Goal: Task Accomplishment & Management: Book appointment/travel/reservation

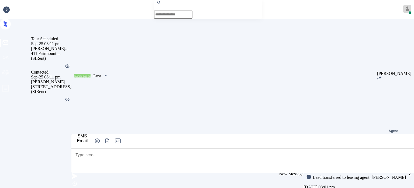
scroll to position [483, 0]
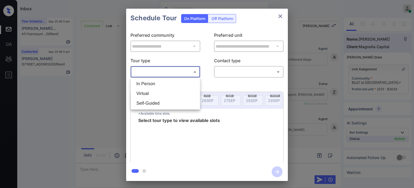
scroll to position [483, 0]
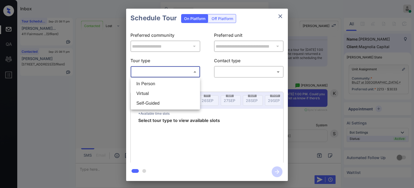
click at [161, 81] on li "In Person" at bounding box center [165, 84] width 67 height 10
type input "********"
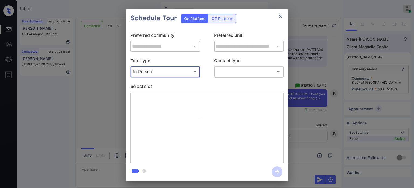
click at [236, 68] on body "Inbox Juan Carlos Manantan Online Set yourself offline Set yourself on break Pr…" at bounding box center [207, 94] width 414 height 188
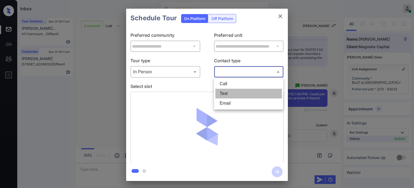
click at [233, 91] on li "Text" at bounding box center [249, 93] width 67 height 10
type input "****"
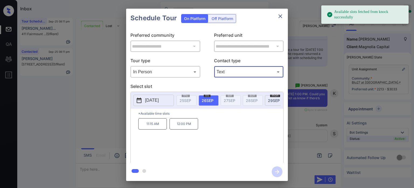
click at [141, 100] on icon at bounding box center [139, 99] width 5 height 5
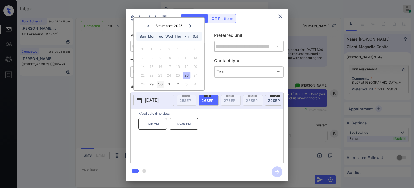
click at [160, 87] on div "30" at bounding box center [160, 83] width 7 height 7
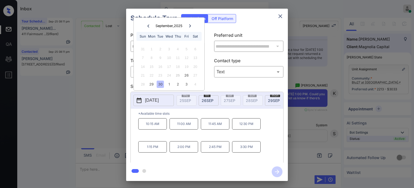
click at [157, 152] on p "1:15 PM" at bounding box center [152, 146] width 29 height 11
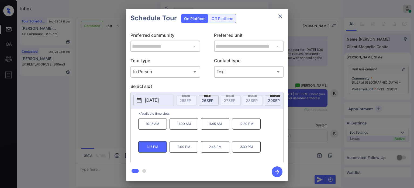
click at [277, 170] on icon "button" at bounding box center [277, 171] width 11 height 11
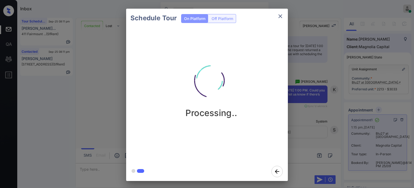
click at [281, 15] on icon "close" at bounding box center [280, 16] width 6 height 6
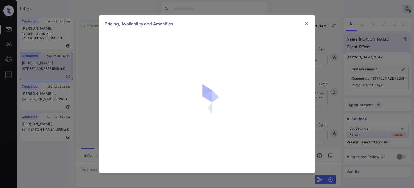
scroll to position [875, 0]
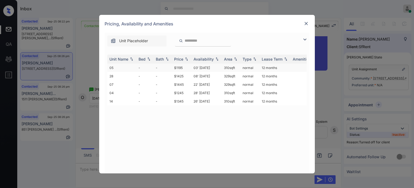
click at [206, 66] on td "03' Aug 20" at bounding box center [207, 67] width 30 height 8
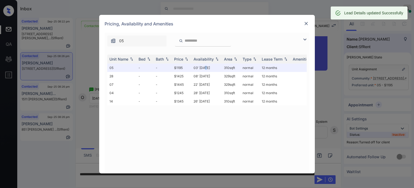
click at [308, 23] on img at bounding box center [306, 23] width 5 height 5
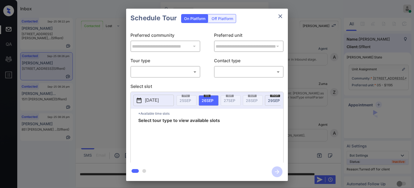
scroll to position [875, 0]
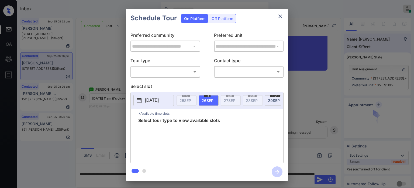
click at [218, 19] on div "Off Platform" at bounding box center [222, 18] width 27 height 8
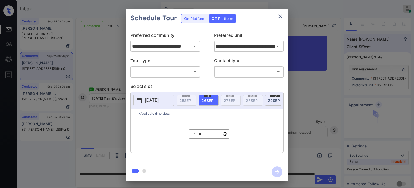
click at [176, 73] on body "Inbox [PERSON_NAME] Online Set yourself offline Set yourself on break Profile S…" at bounding box center [207, 94] width 414 height 188
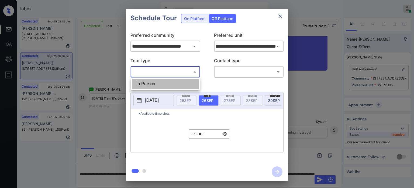
click at [163, 85] on li "In Person" at bounding box center [165, 84] width 67 height 10
type input "********"
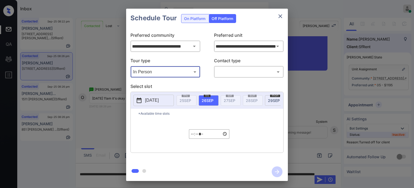
click at [230, 74] on body "Inbox [PERSON_NAME] Online Set yourself offline Set yourself on break Profile S…" at bounding box center [207, 94] width 414 height 188
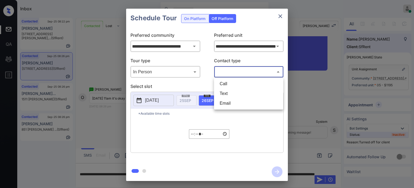
click at [223, 91] on li "Text" at bounding box center [249, 93] width 67 height 10
type input "****"
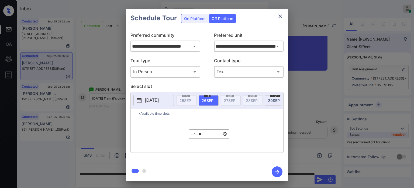
click at [273, 100] on span "[DATE]" at bounding box center [274, 100] width 12 height 5
click at [159, 97] on p "[DATE]" at bounding box center [152, 100] width 14 height 6
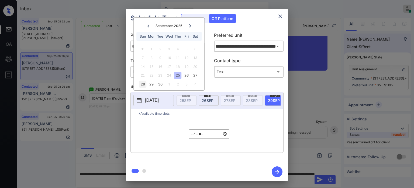
click at [145, 84] on div "28" at bounding box center [142, 83] width 7 height 7
click at [192, 135] on input "*****" at bounding box center [209, 133] width 40 height 9
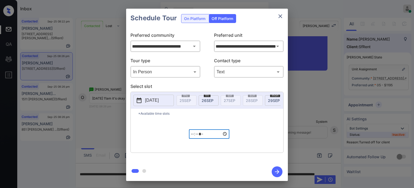
type input "*****"
click at [277, 172] on icon "button" at bounding box center [277, 171] width 11 height 11
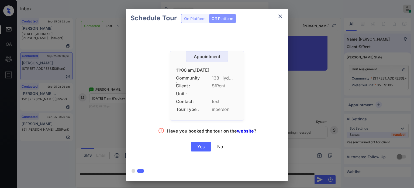
click at [195, 144] on div "Yes" at bounding box center [201, 146] width 20 height 10
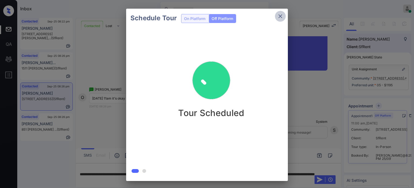
click at [283, 19] on icon "close" at bounding box center [280, 16] width 6 height 6
